Goal: Find contact information: Find contact information

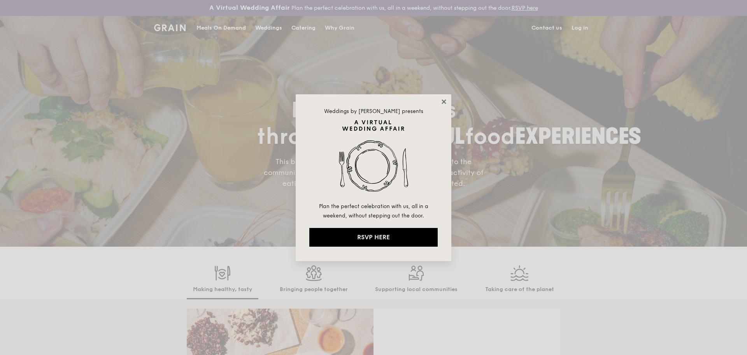
click at [444, 103] on icon at bounding box center [444, 101] width 7 height 7
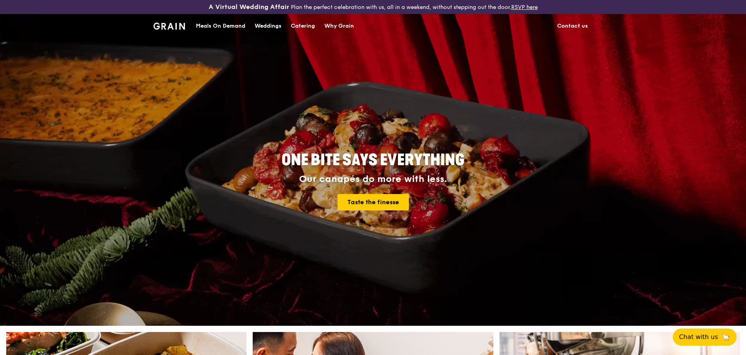
drag, startPoint x: 745, startPoint y: 221, endPoint x: 638, endPoint y: 18, distance: 229.8
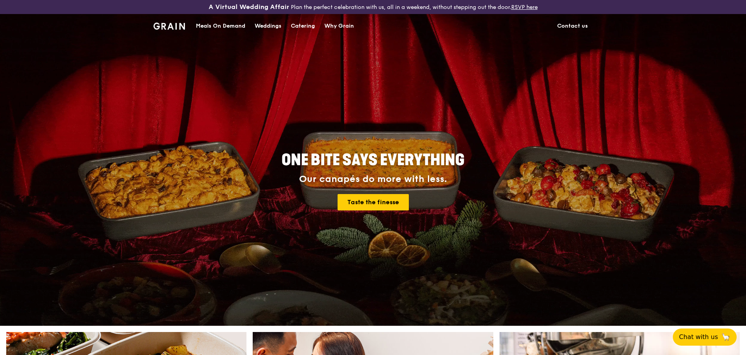
click at [638, 18] on div "Grain logo Meals On Demand Weddings Catering Why Grain Contact us ONE BITE SAYS…" at bounding box center [373, 169] width 746 height 311
click at [565, 21] on link "Contact us" at bounding box center [572, 25] width 40 height 23
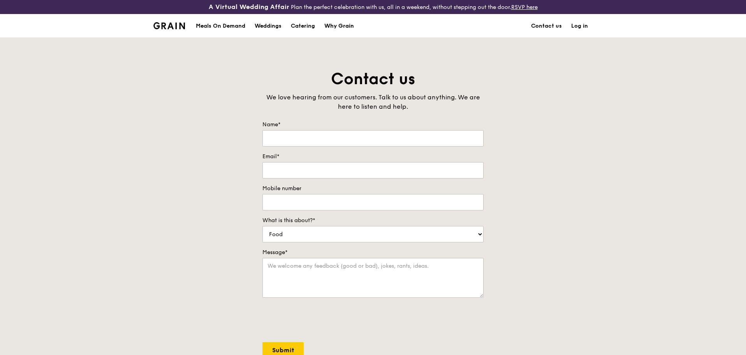
click at [337, 30] on div "Why Grain" at bounding box center [339, 25] width 30 height 23
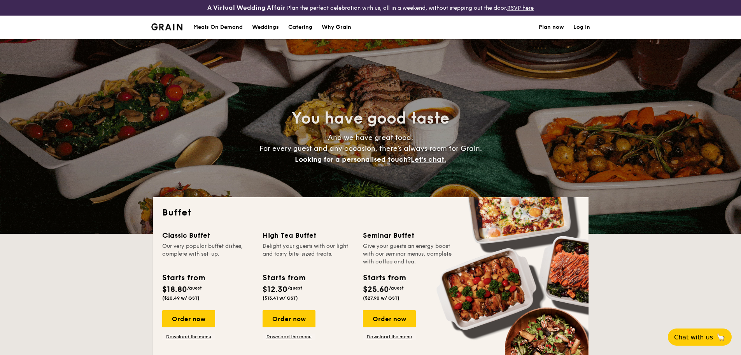
select select
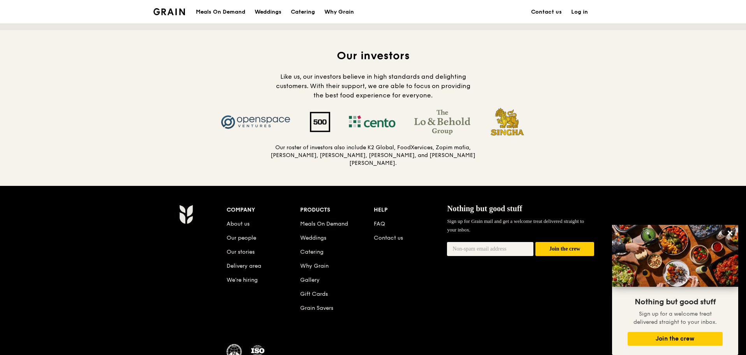
scroll to position [817, 0]
